Goal: Transaction & Acquisition: Purchase product/service

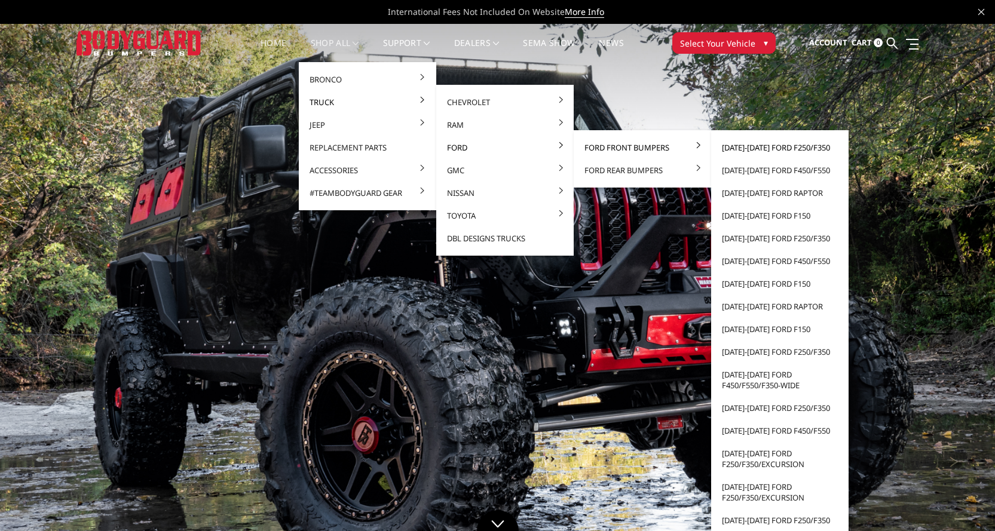
click at [745, 147] on link "[DATE]-[DATE] Ford F250/F350" at bounding box center [780, 147] width 128 height 23
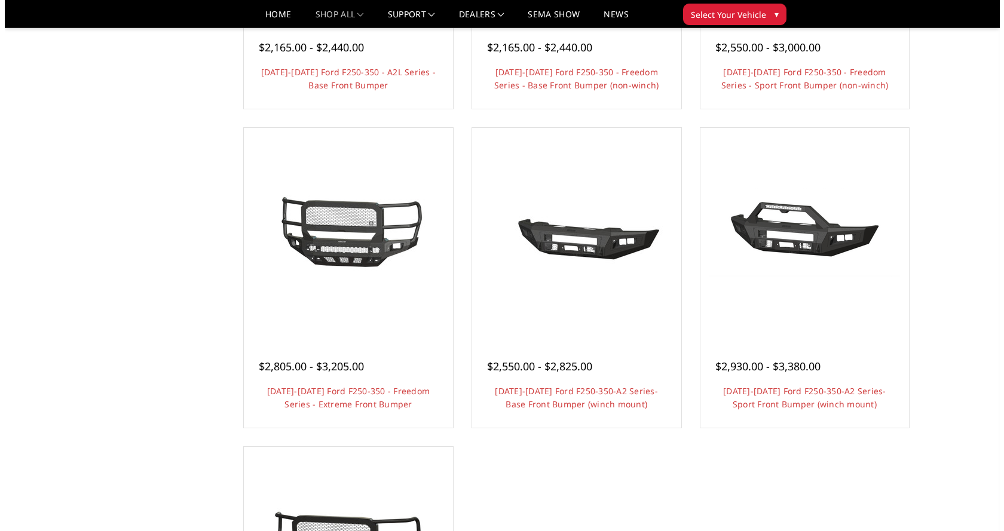
scroll to position [658, 0]
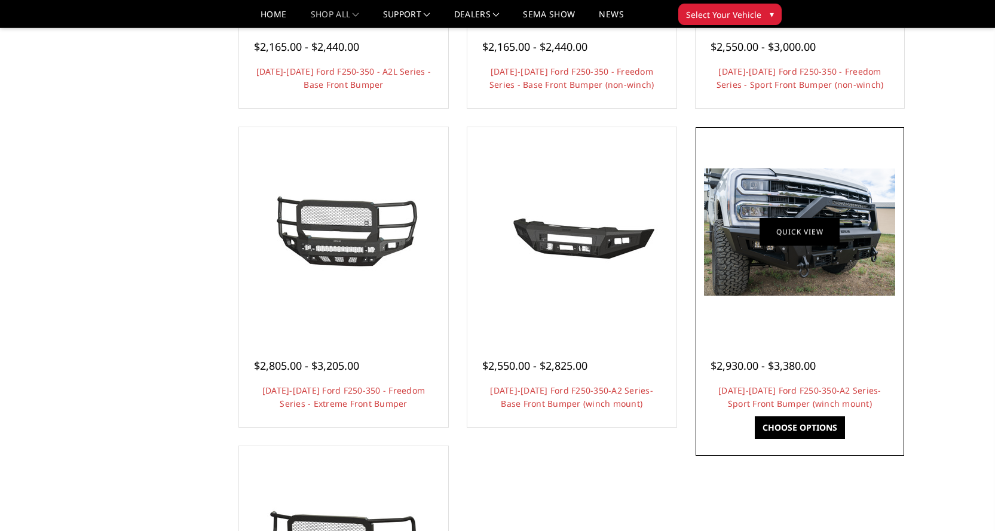
click at [790, 233] on link "Quick view" at bounding box center [800, 232] width 80 height 28
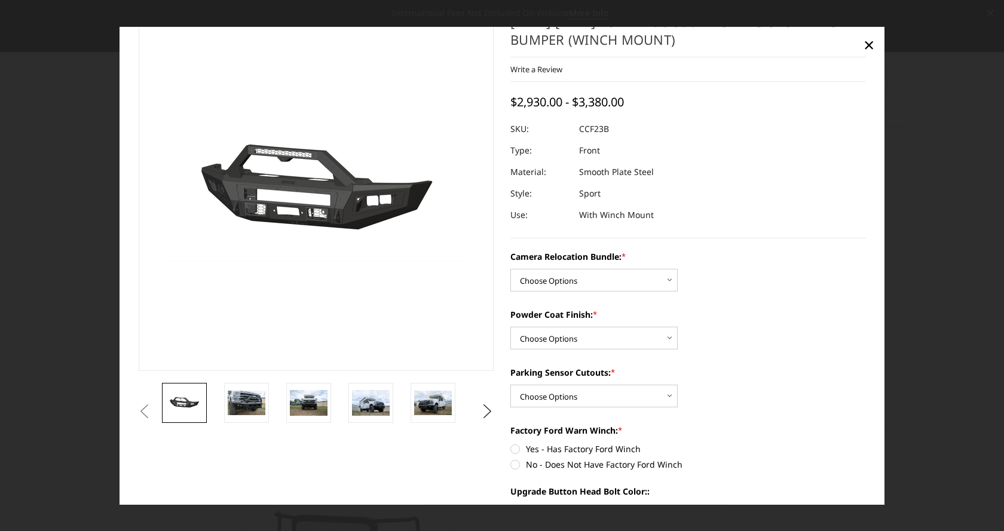
scroll to position [179, 0]
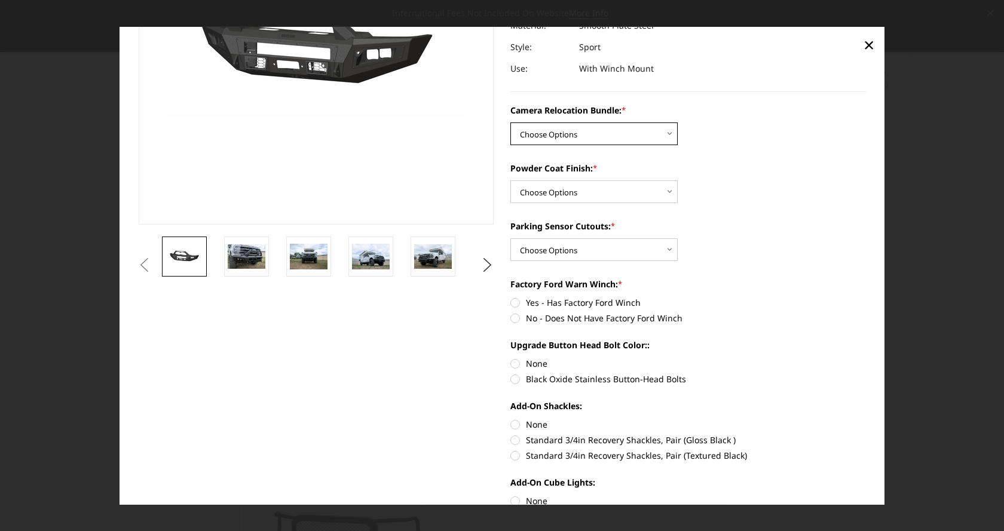
click at [566, 131] on select "Choose Options WITHOUT Camera Relocation Bundle WITH Camera Relocation Bundle" at bounding box center [594, 134] width 167 height 23
select select "2614"
click at [511, 123] on select "Choose Options WITHOUT Camera Relocation Bundle WITH Camera Relocation Bundle" at bounding box center [594, 134] width 167 height 23
click at [572, 199] on select "Choose Options Textured Black Powder Coat Bare Metal" at bounding box center [594, 192] width 167 height 23
select select "2613"
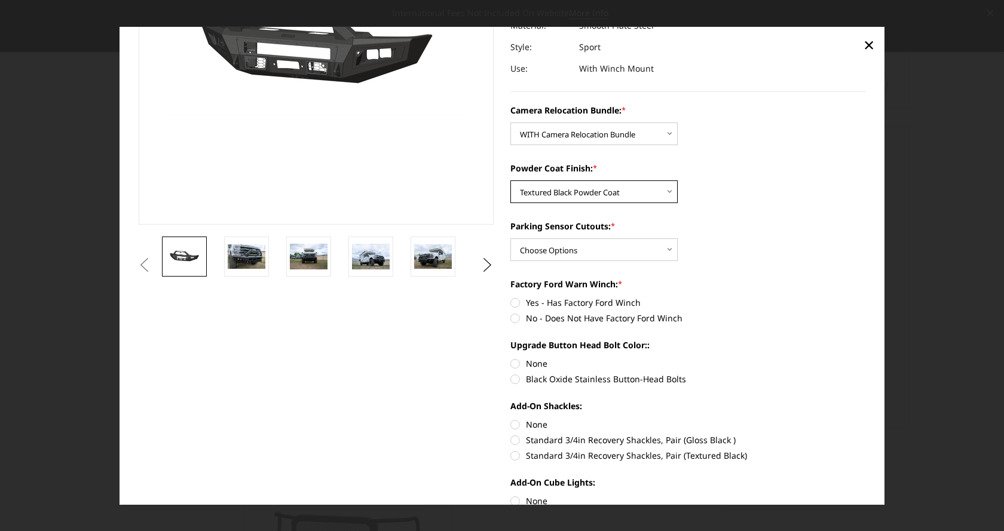
click at [511, 181] on select "Choose Options Textured Black Powder Coat Bare Metal" at bounding box center [594, 192] width 167 height 23
click at [561, 249] on select "Choose Options Yes - With Parking Sensor Cutouts No - Without Parking Sensor Cu…" at bounding box center [594, 250] width 167 height 23
select select "2611"
click at [511, 239] on select "Choose Options Yes - With Parking Sensor Cutouts No - Without Parking Sensor Cu…" at bounding box center [594, 250] width 167 height 23
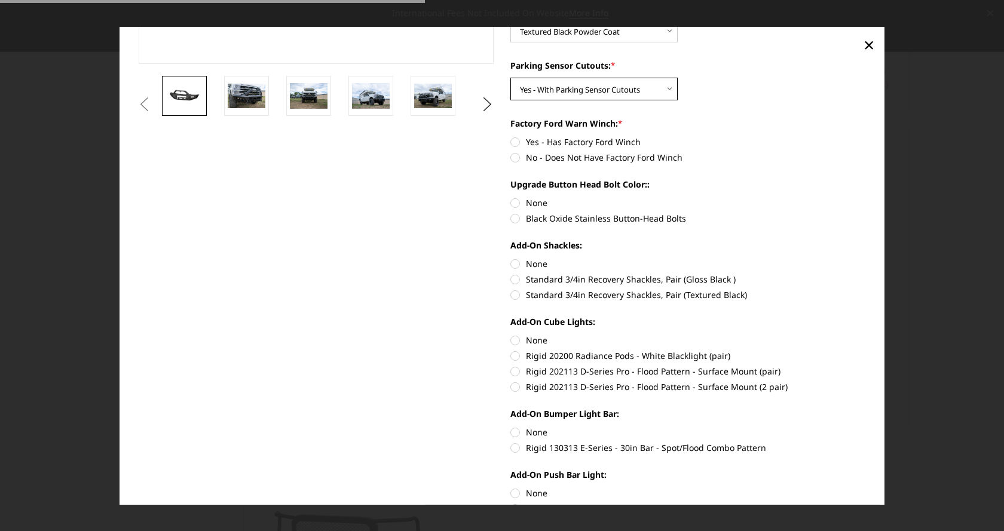
scroll to position [359, 0]
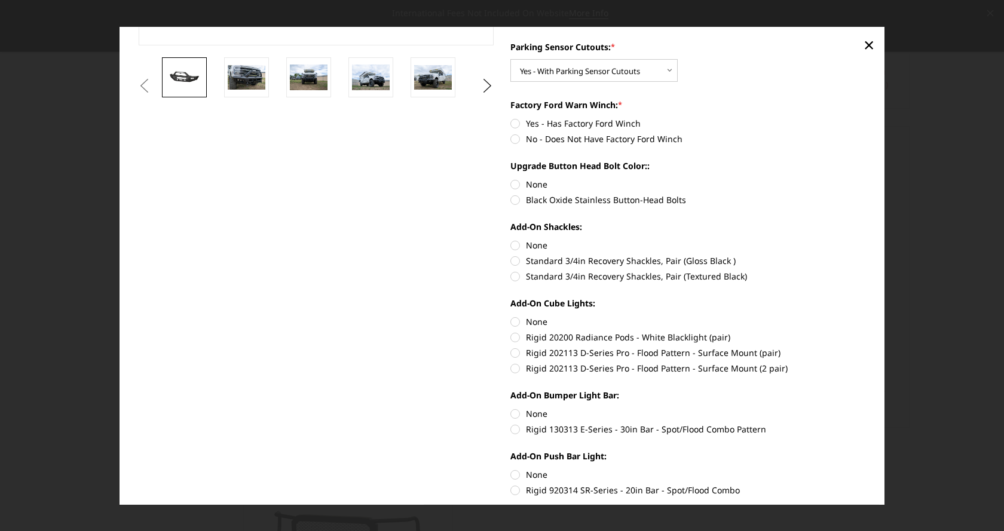
drag, startPoint x: 511, startPoint y: 140, endPoint x: 520, endPoint y: 140, distance: 9.6
click at [515, 140] on label "No - Does Not Have Factory Ford Winch" at bounding box center [689, 139] width 356 height 13
click at [866, 118] on input "No - Does Not Have Factory Ford Winch" at bounding box center [866, 117] width 1 height 1
radio input "true"
click at [529, 187] on label "None" at bounding box center [689, 184] width 356 height 13
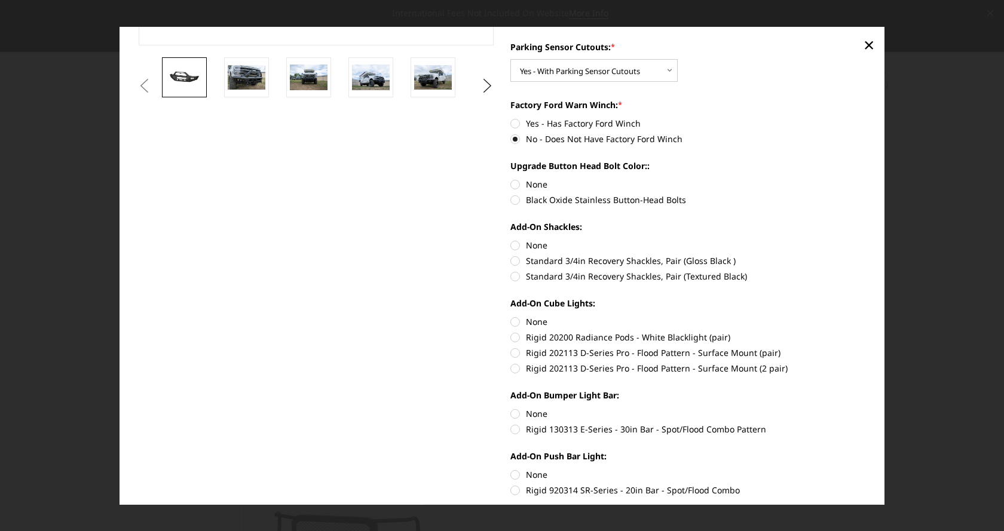
click at [511, 179] on input "None" at bounding box center [511, 178] width 1 height 1
radio input "true"
drag, startPoint x: 529, startPoint y: 246, endPoint x: 664, endPoint y: 242, distance: 134.6
click at [529, 247] on label "None" at bounding box center [689, 245] width 356 height 13
click at [511, 240] on input "None" at bounding box center [511, 239] width 1 height 1
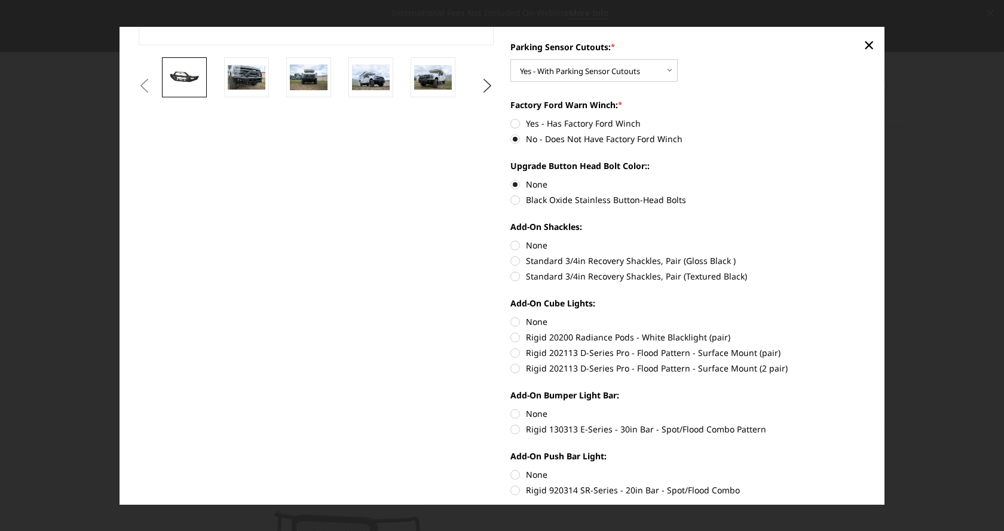
radio input "true"
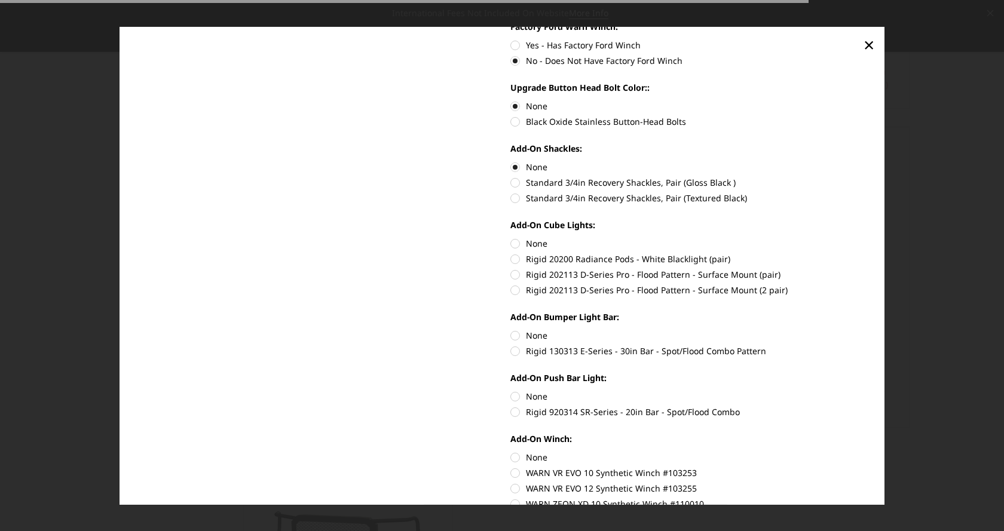
scroll to position [538, 0]
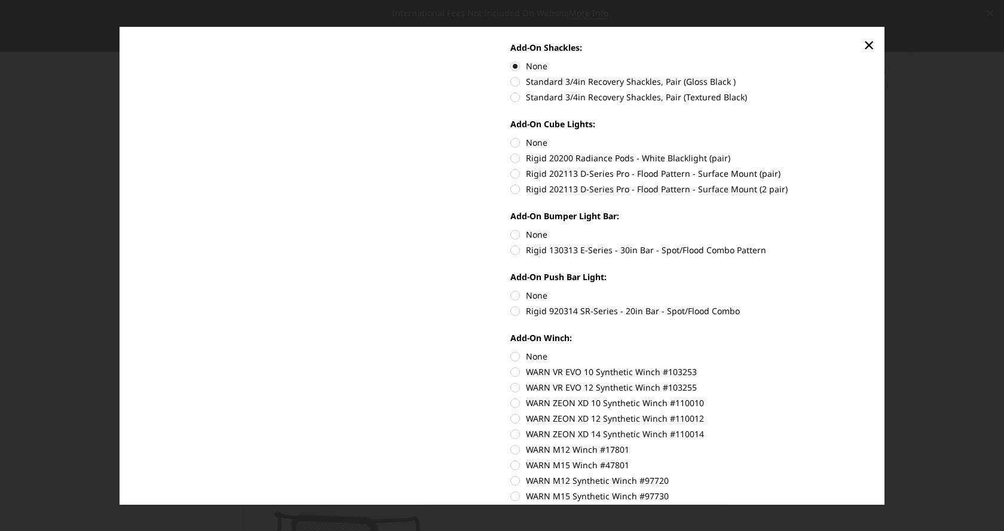
click at [582, 176] on label "Rigid 202113 D-Series Pro - Flood Pattern - Surface Mount (pair)" at bounding box center [689, 173] width 356 height 13
click at [866, 152] on input "Rigid 202113 D-Series Pro - Flood Pattern - Surface Mount (pair)" at bounding box center [866, 152] width 1 height 1
radio input "true"
click at [582, 247] on label "Rigid 130313 E-Series - 30in Bar - Spot/Flood Combo Pattern" at bounding box center [689, 250] width 356 height 13
click at [866, 229] on input "Rigid 130313 E-Series - 30in Bar - Spot/Flood Combo Pattern" at bounding box center [866, 228] width 1 height 1
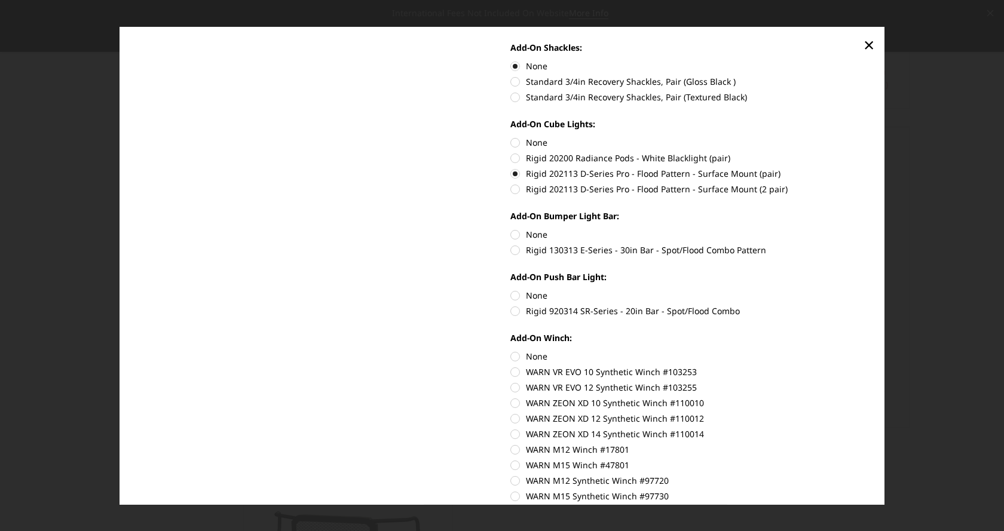
radio input "true"
drag, startPoint x: 586, startPoint y: 308, endPoint x: 726, endPoint y: 276, distance: 144.2
click at [588, 309] on label "Rigid 920314 SR-Series - 20in Bar - Spot/Flood Combo" at bounding box center [689, 311] width 356 height 13
click at [866, 290] on input "Rigid 920314 SR-Series - 20in Bar - Spot/Flood Combo" at bounding box center [866, 289] width 1 height 1
radio input "true"
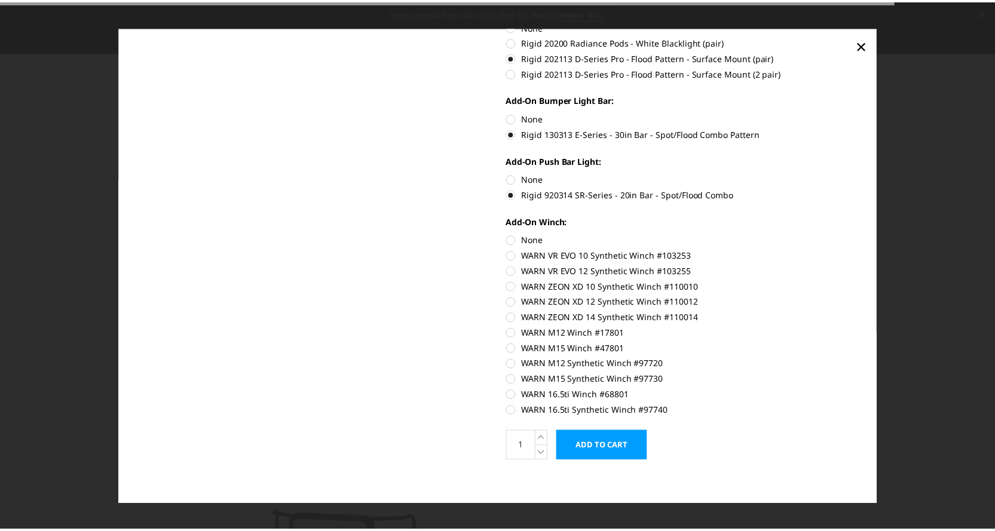
scroll to position [659, 0]
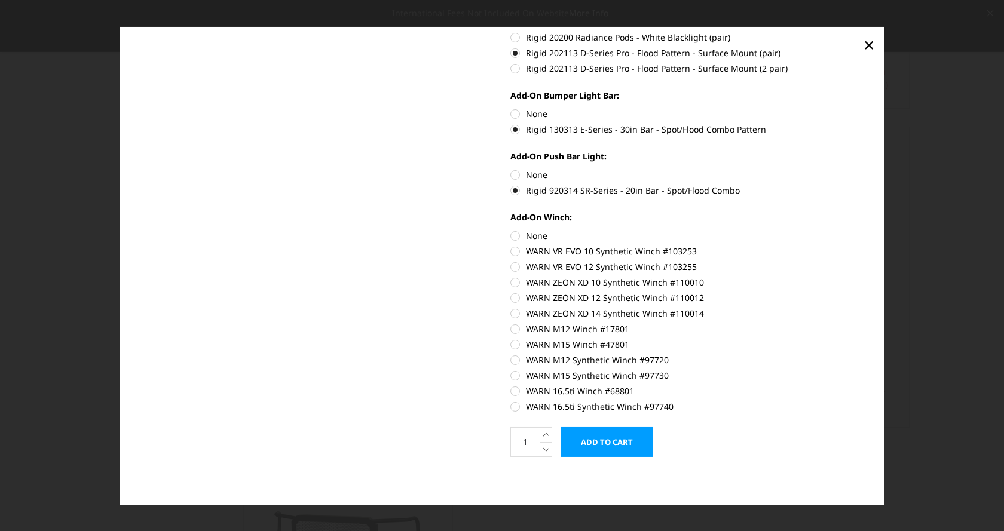
click at [539, 312] on label "WARN ZEON XD 14 Synthetic Winch #110014" at bounding box center [689, 313] width 356 height 13
click at [866, 292] on input "WARN ZEON XD 14 Synthetic Winch #110014" at bounding box center [866, 292] width 1 height 1
radio input "true"
click at [628, 442] on input "Add to Cart" at bounding box center [606, 442] width 91 height 30
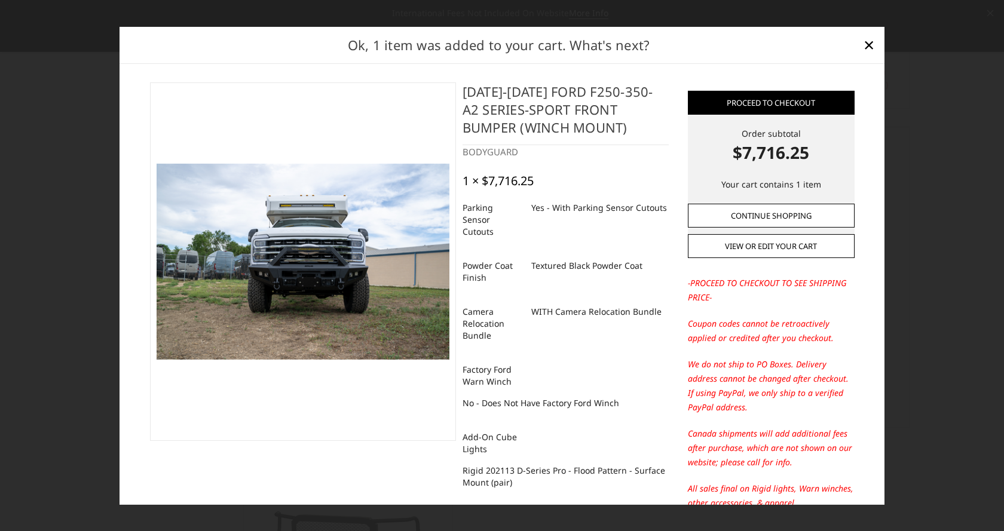
click at [755, 212] on link "Continue Shopping" at bounding box center [771, 216] width 167 height 24
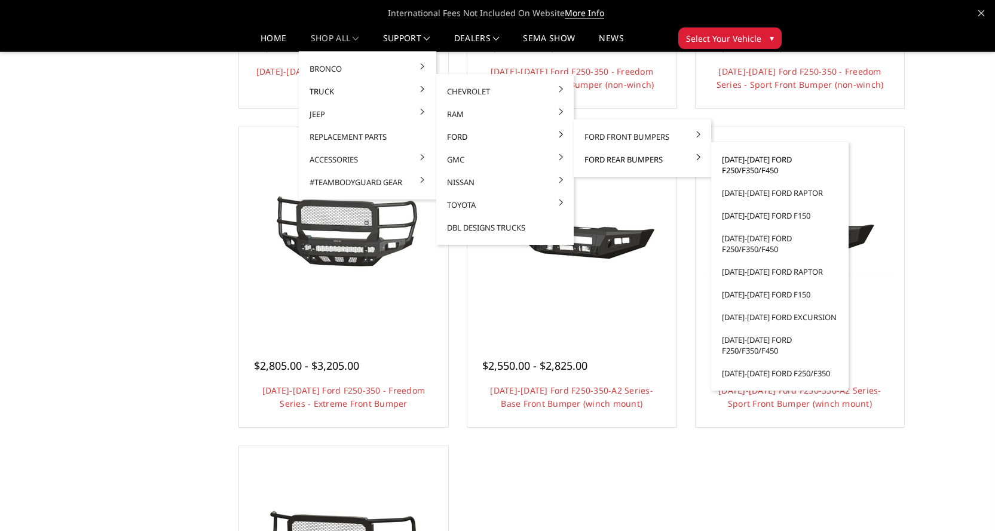
click at [753, 162] on link "[DATE]-[DATE] Ford F250/F350/F450" at bounding box center [780, 164] width 128 height 33
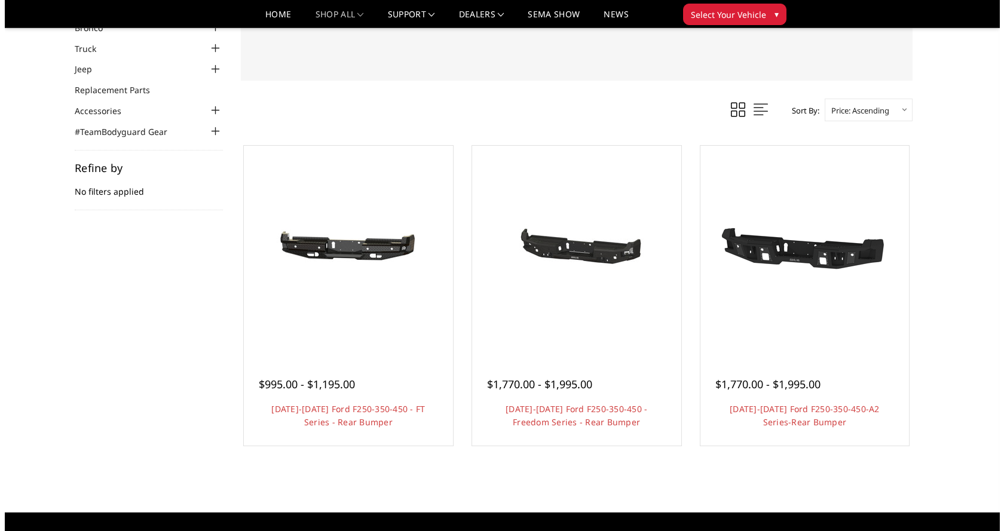
scroll to position [179, 0]
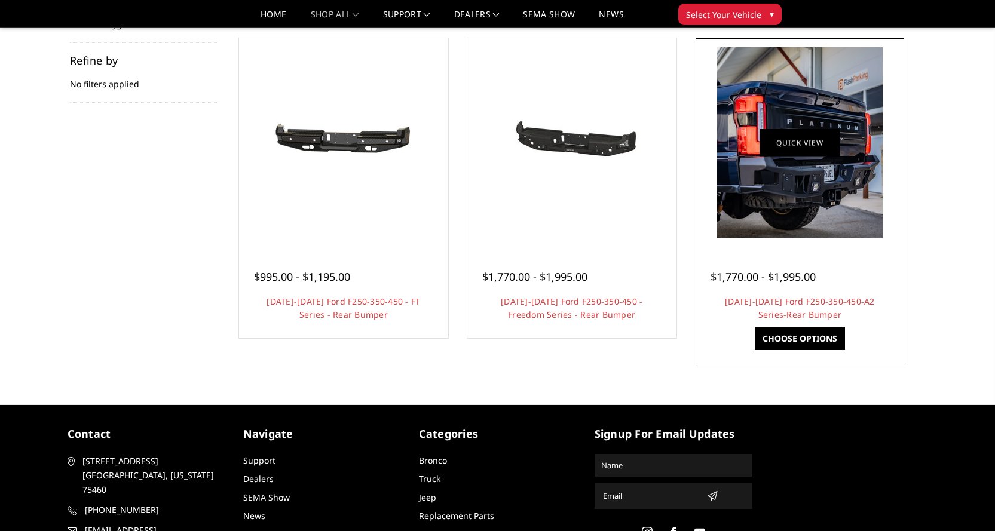
click at [797, 155] on link "Quick view" at bounding box center [800, 143] width 80 height 28
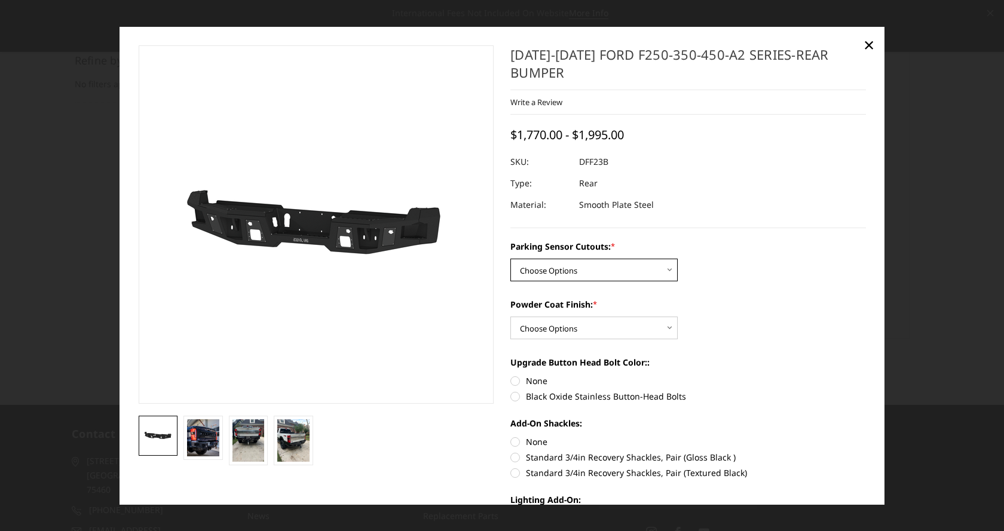
click at [566, 271] on select "Choose Options Yes-With Parking Sensor Cutouts No-Without Parking Sensor Cutouts" at bounding box center [594, 270] width 167 height 23
select select "2436"
click at [511, 259] on select "Choose Options Yes-With Parking Sensor Cutouts No-Without Parking Sensor Cutouts" at bounding box center [594, 270] width 167 height 23
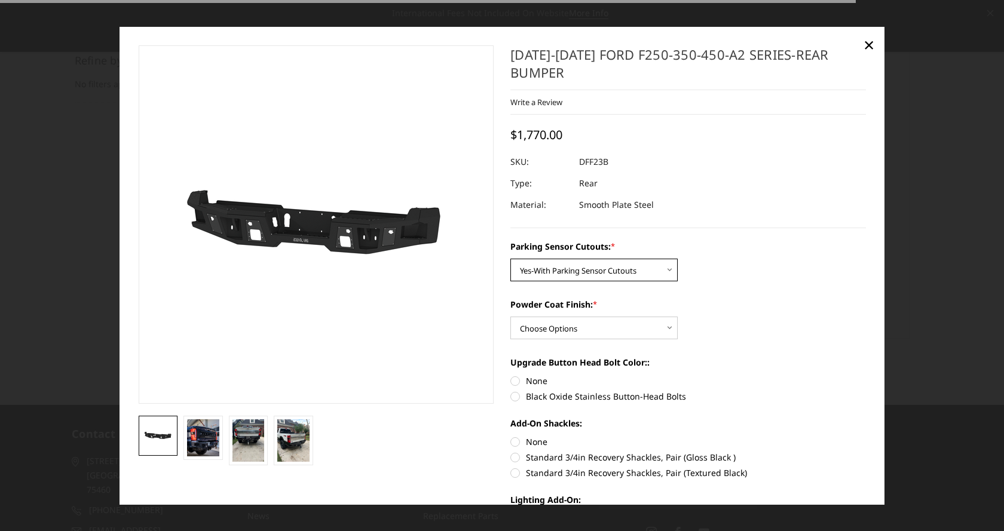
scroll to position [120, 0]
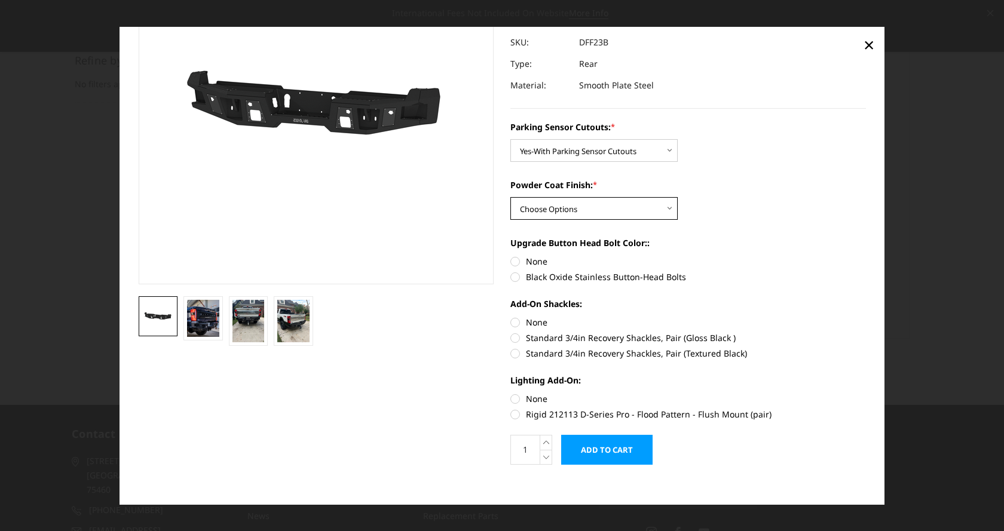
click at [560, 208] on select "Choose Options Bare Metal Textured Black Powder Coat" at bounding box center [594, 208] width 167 height 23
select select "2439"
click at [511, 197] on select "Choose Options Bare Metal Textured Black Powder Coat" at bounding box center [594, 208] width 167 height 23
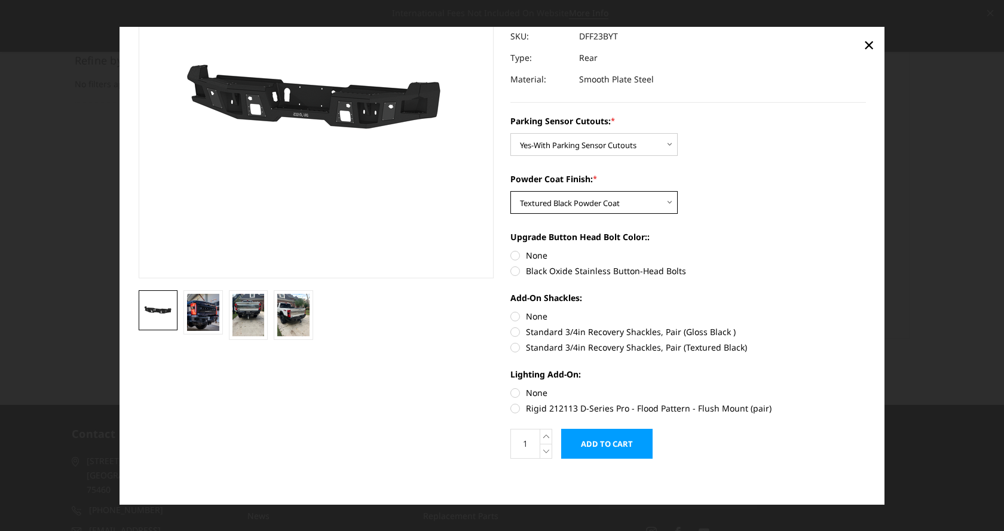
scroll to position [127, 0]
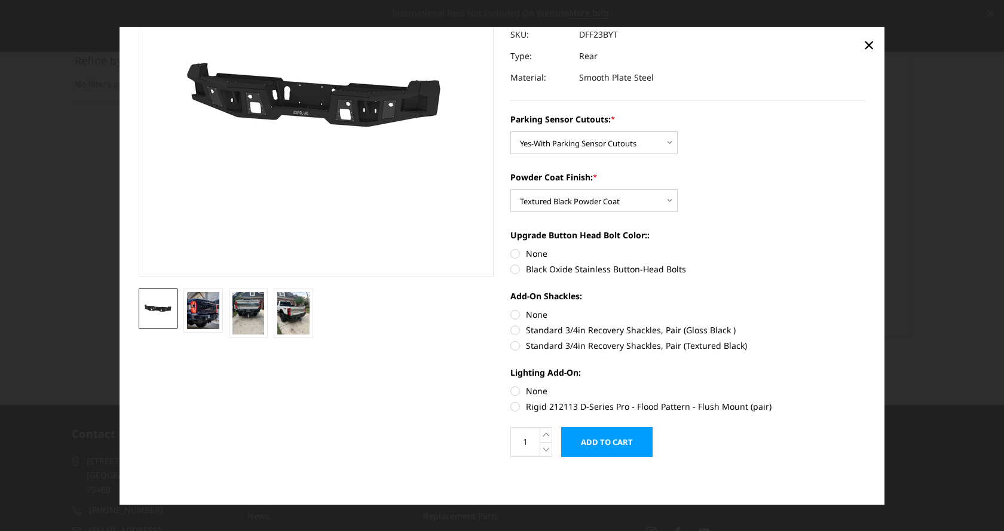
click at [563, 407] on label "Rigid 212113 D-Series Pro - Flood Pattern - Flush Mount (pair)" at bounding box center [689, 407] width 356 height 13
click at [866, 386] on input "Rigid 212113 D-Series Pro - Flood Pattern - Flush Mount (pair)" at bounding box center [866, 385] width 1 height 1
radio input "true"
click at [598, 438] on input "Add to Cart" at bounding box center [606, 442] width 91 height 30
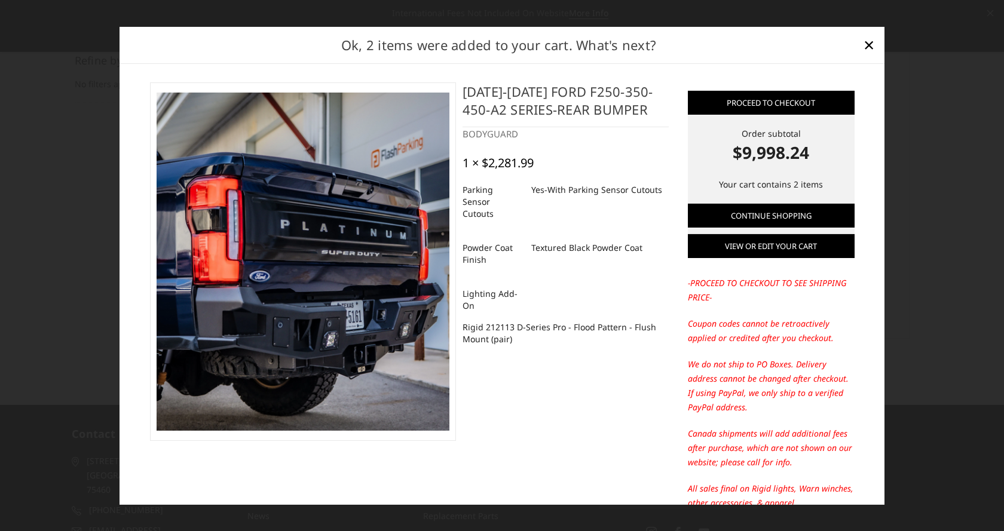
drag, startPoint x: 762, startPoint y: 253, endPoint x: 769, endPoint y: 252, distance: 7.4
click at [762, 253] on link "View or edit your cart" at bounding box center [771, 246] width 167 height 24
